Goal: Task Accomplishment & Management: Use online tool/utility

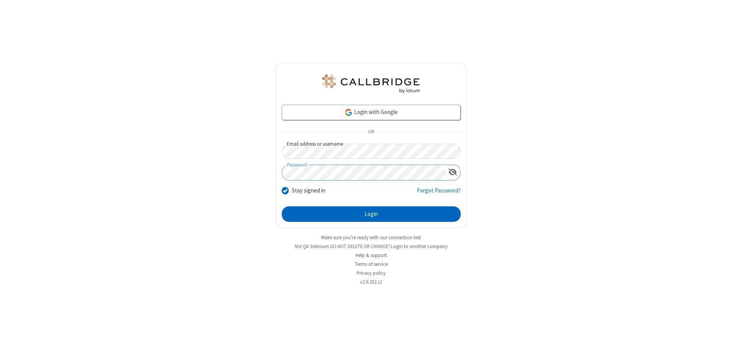
click at [371, 214] on button "Login" at bounding box center [371, 213] width 179 height 15
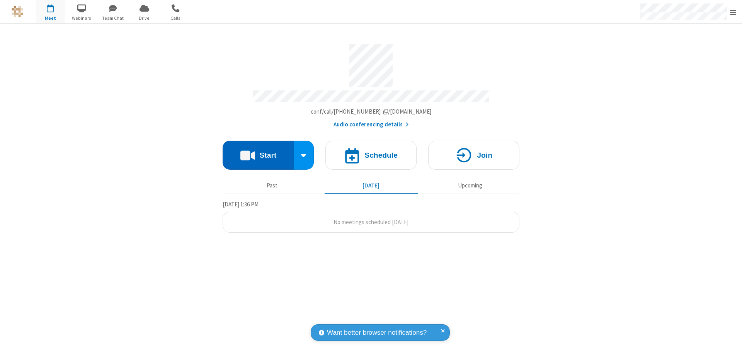
click at [258, 152] on button "Start" at bounding box center [259, 155] width 72 height 29
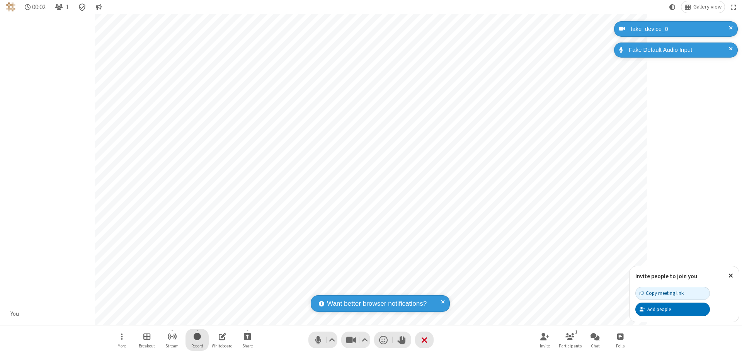
click at [197, 340] on span "Start recording" at bounding box center [197, 337] width 7 height 10
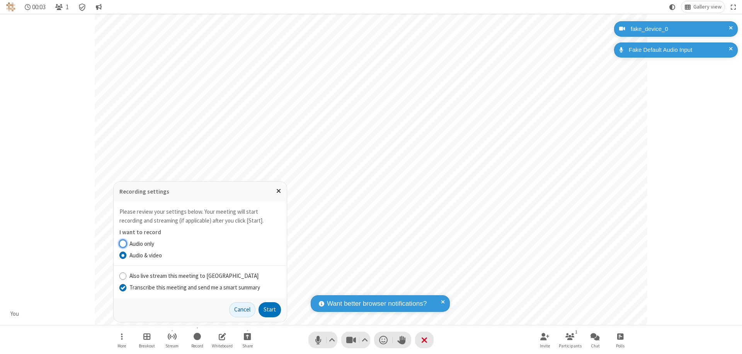
click at [123, 287] on input "Transcribe this meeting and send me a smart summary" at bounding box center [122, 287] width 7 height 8
click at [205, 255] on label "Audio & video" at bounding box center [205, 255] width 152 height 9
click at [127, 255] on input "Audio & video" at bounding box center [122, 255] width 7 height 8
click at [270, 310] on button "Start" at bounding box center [270, 309] width 22 height 15
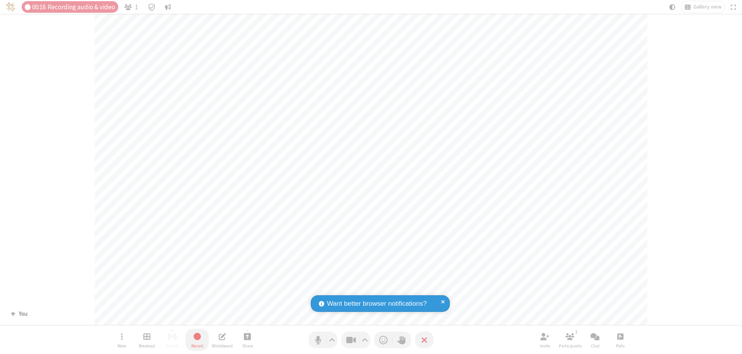
click at [197, 340] on span "Stop recording" at bounding box center [197, 337] width 9 height 10
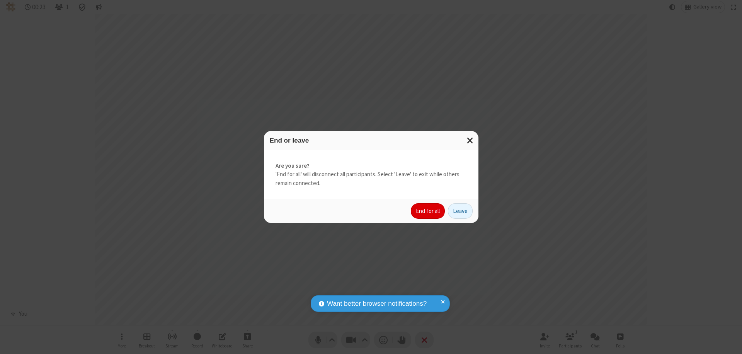
click at [428, 211] on button "End for all" at bounding box center [428, 210] width 34 height 15
